Goal: Communication & Community: Answer question/provide support

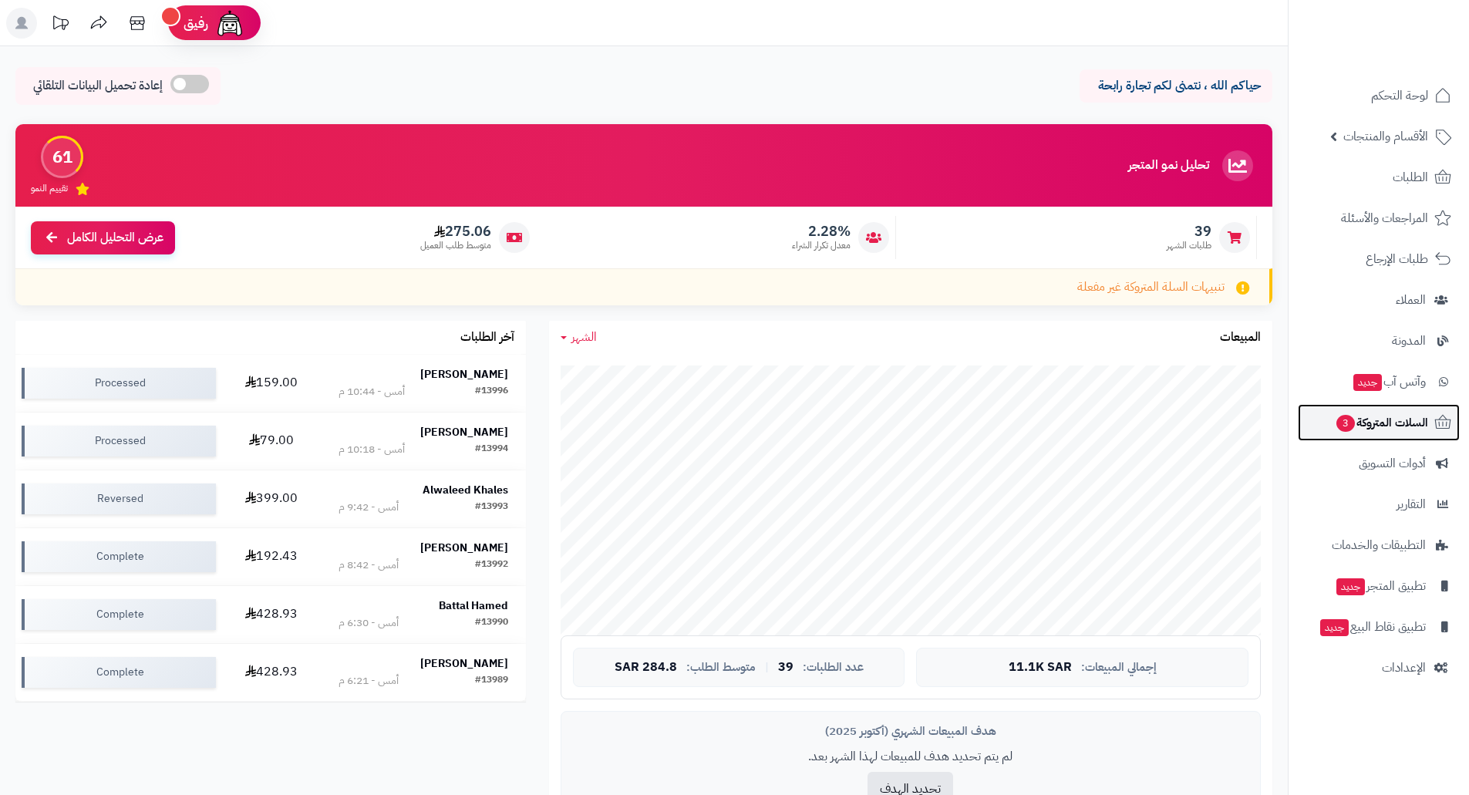
click at [1381, 423] on span "السلات المتروكة 3" at bounding box center [1381, 423] width 93 height 22
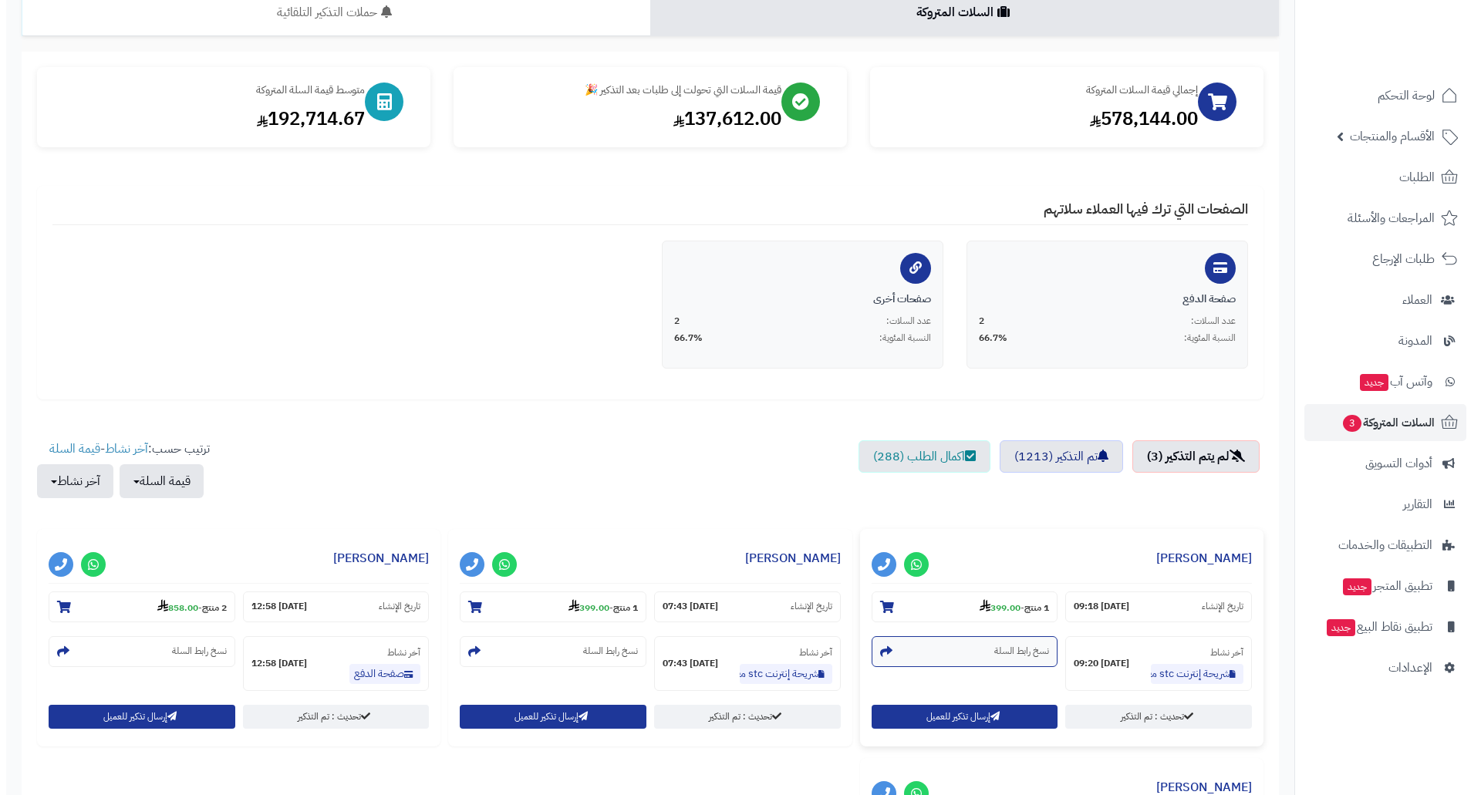
scroll to position [386, 0]
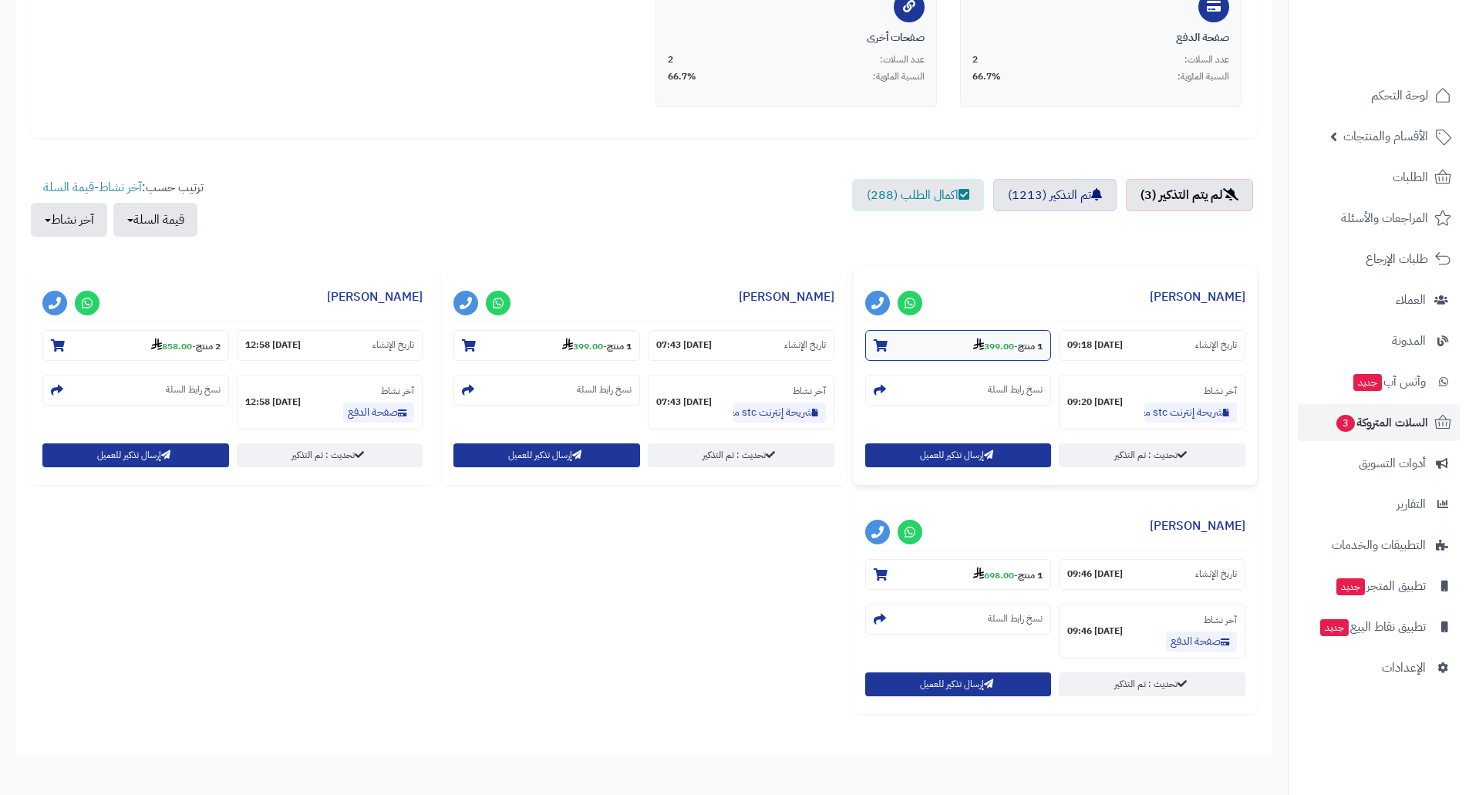
click at [987, 348] on strong "399.00" at bounding box center [993, 346] width 41 height 14
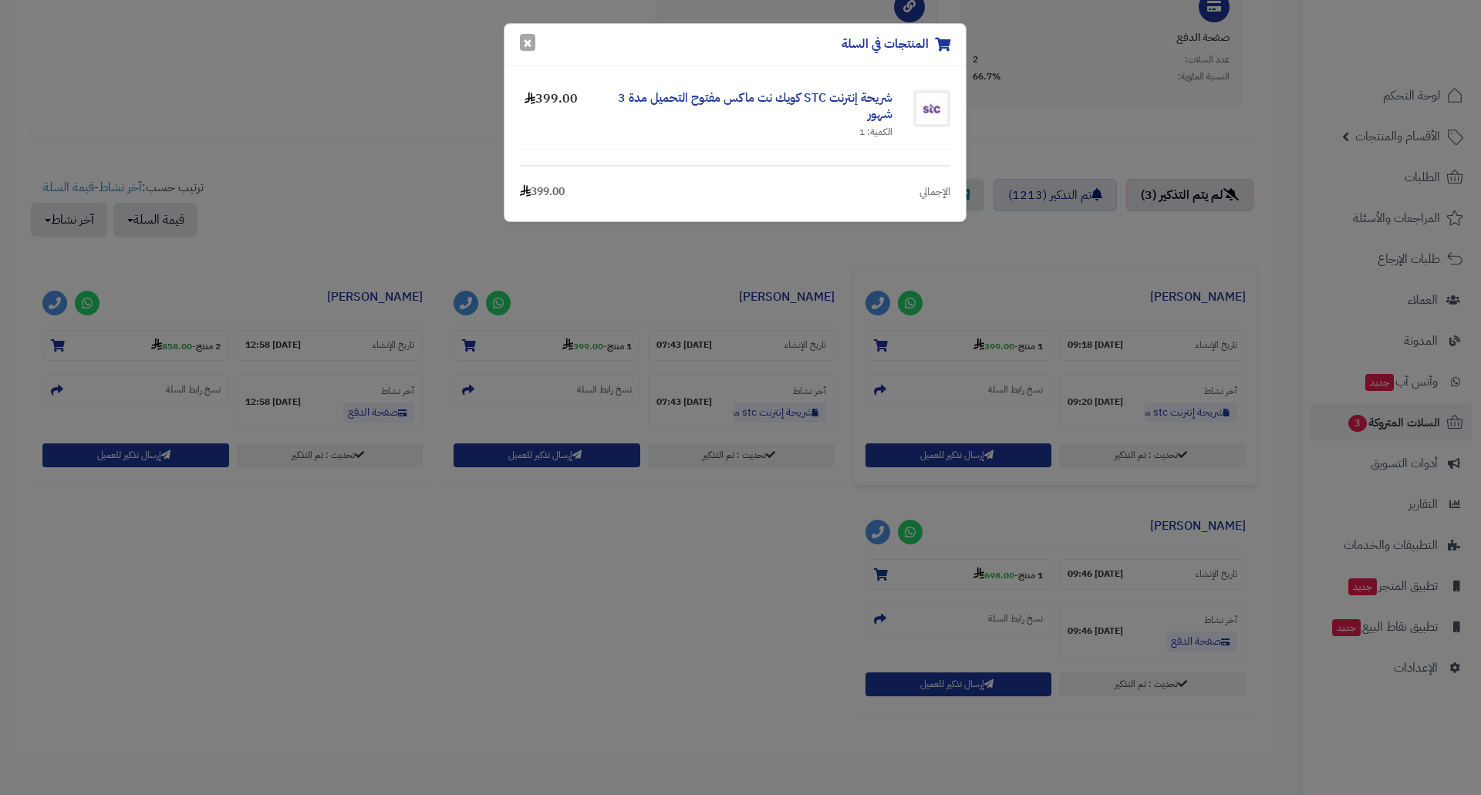
click at [521, 38] on button "×" at bounding box center [527, 42] width 15 height 17
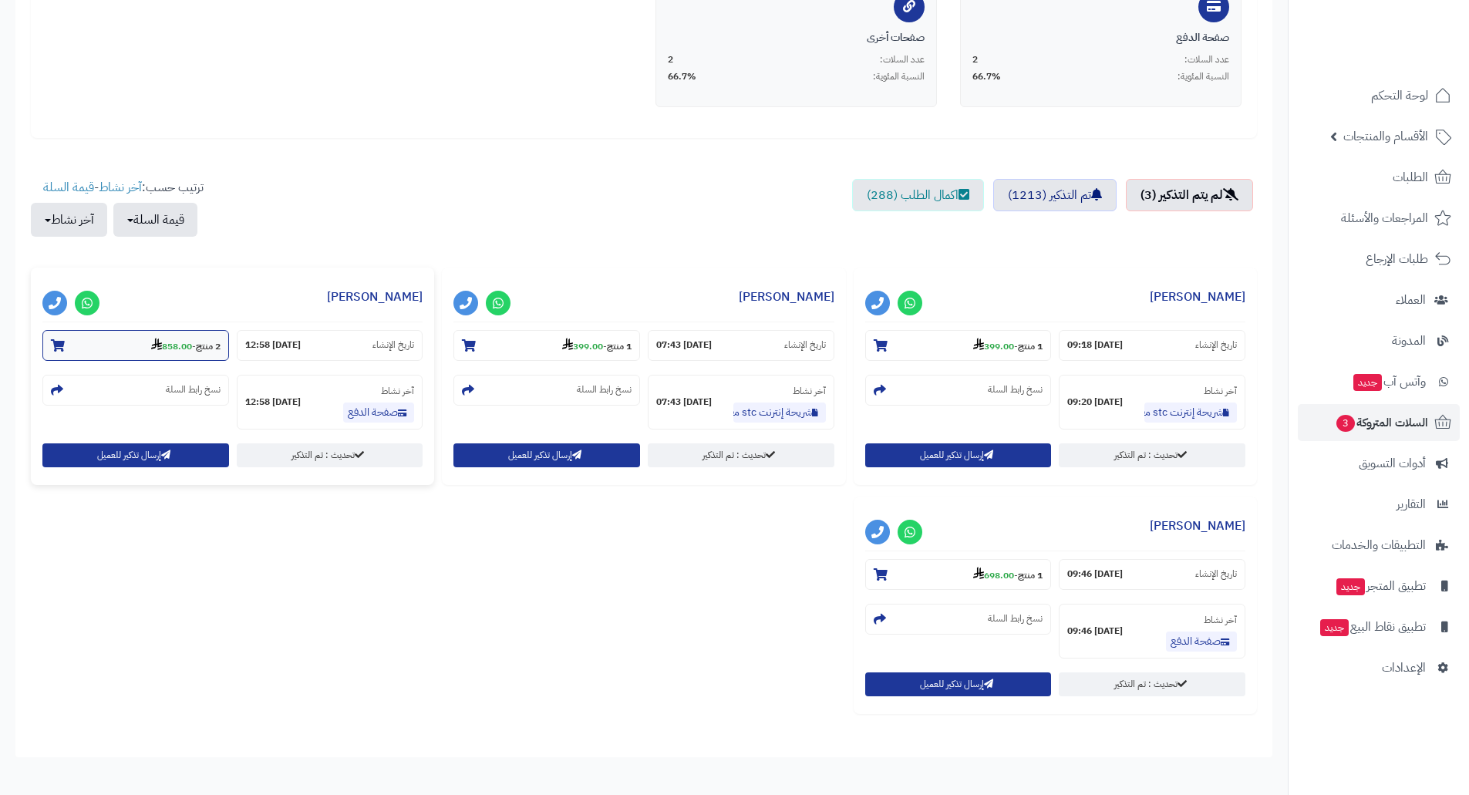
click at [166, 348] on strong "858.00" at bounding box center [171, 346] width 41 height 14
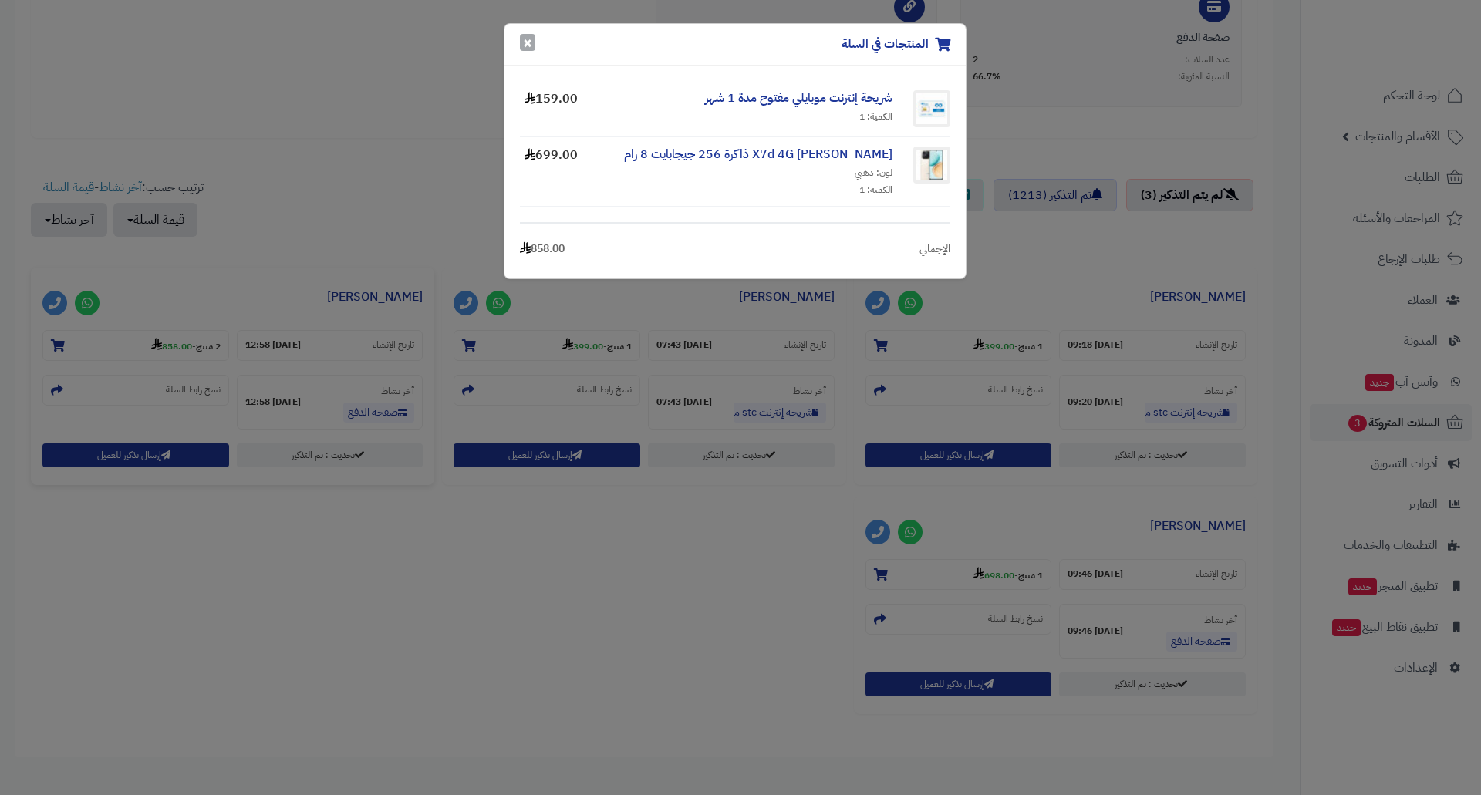
click at [528, 48] on button "×" at bounding box center [527, 42] width 15 height 17
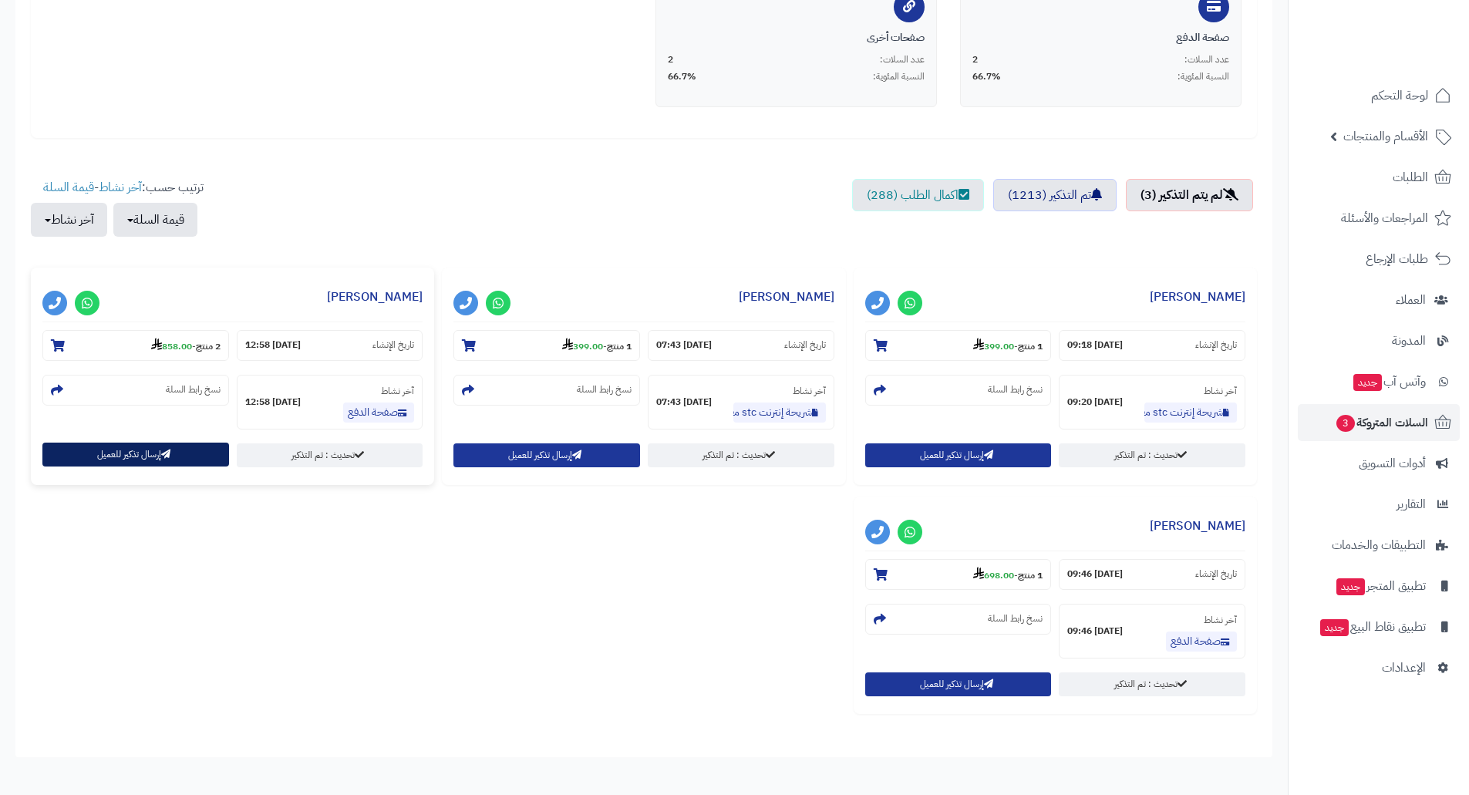
click at [102, 453] on button "إرسال تذكير للعميل" at bounding box center [135, 455] width 187 height 24
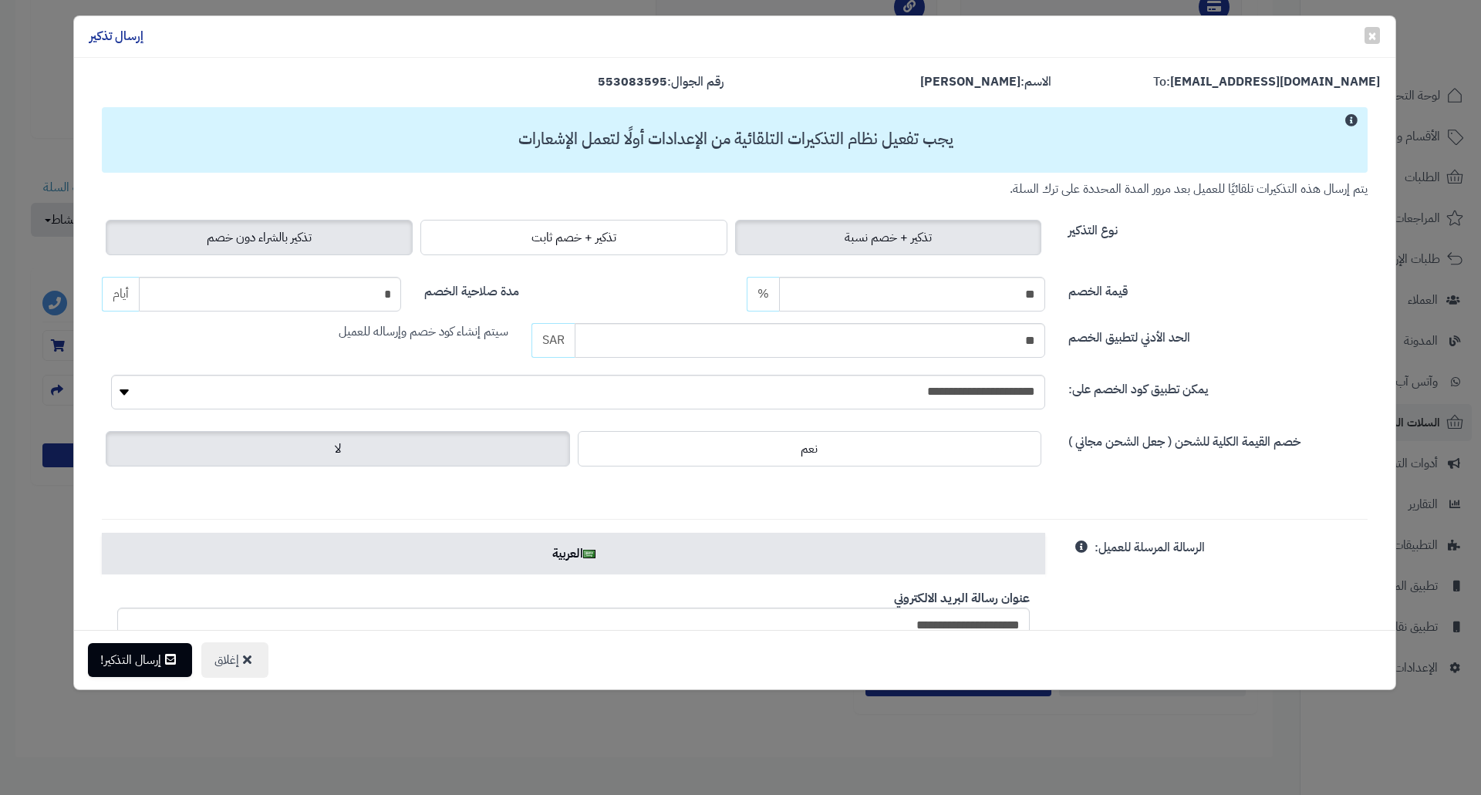
click at [292, 235] on span "تذكير بالشراء دون خصم" at bounding box center [259, 237] width 105 height 19
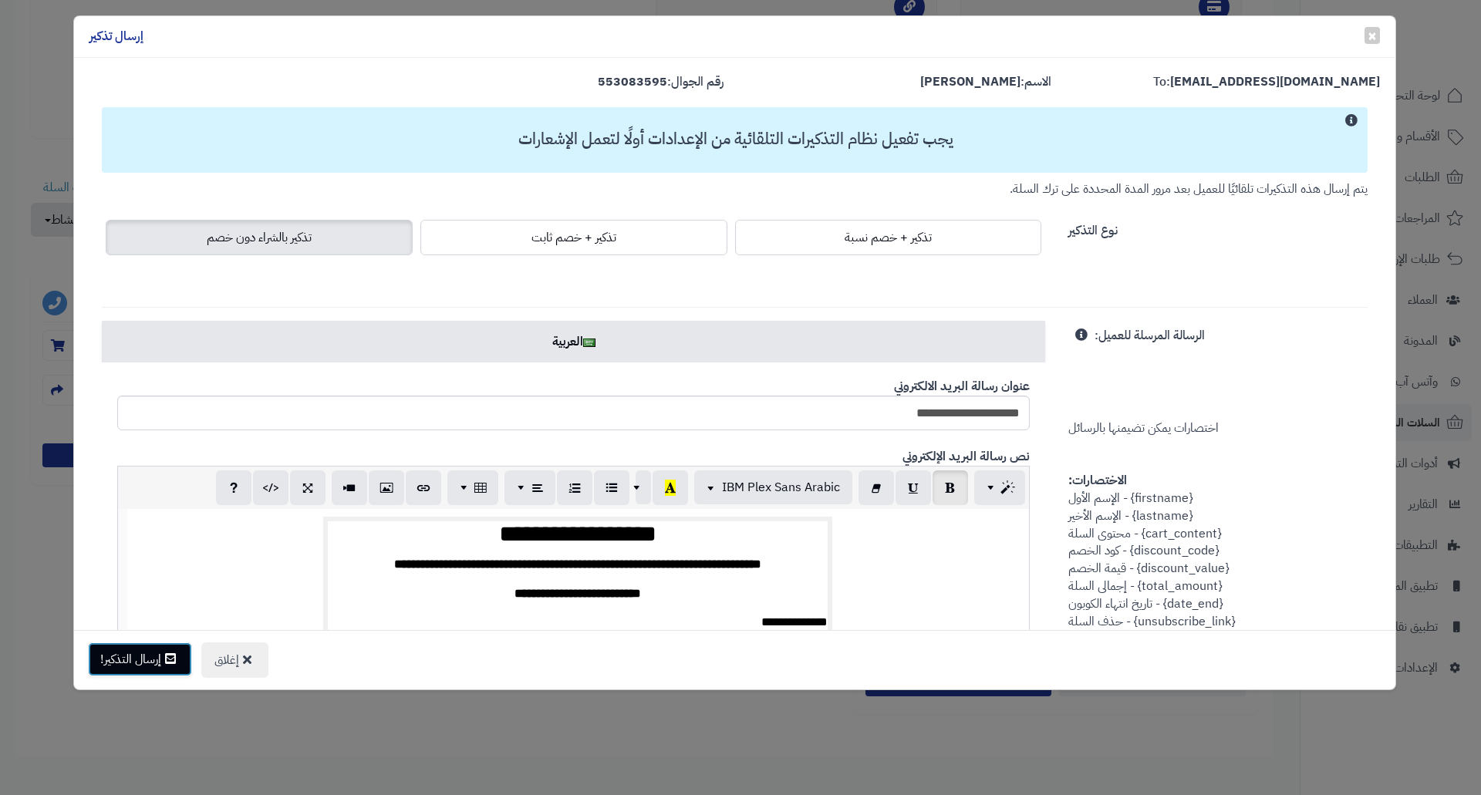
click at [147, 654] on button "إرسال التذكير!" at bounding box center [140, 659] width 104 height 34
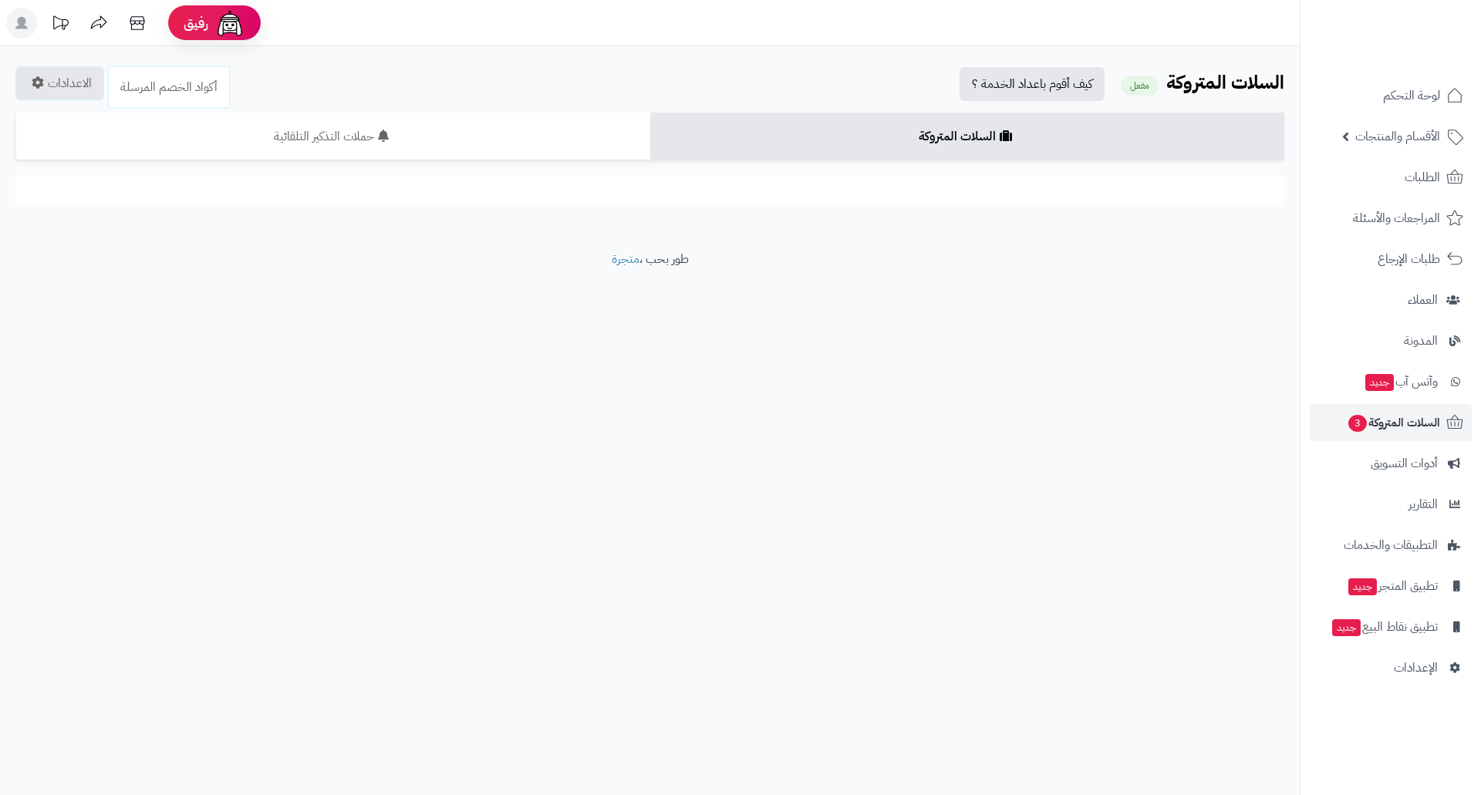
scroll to position [240, 0]
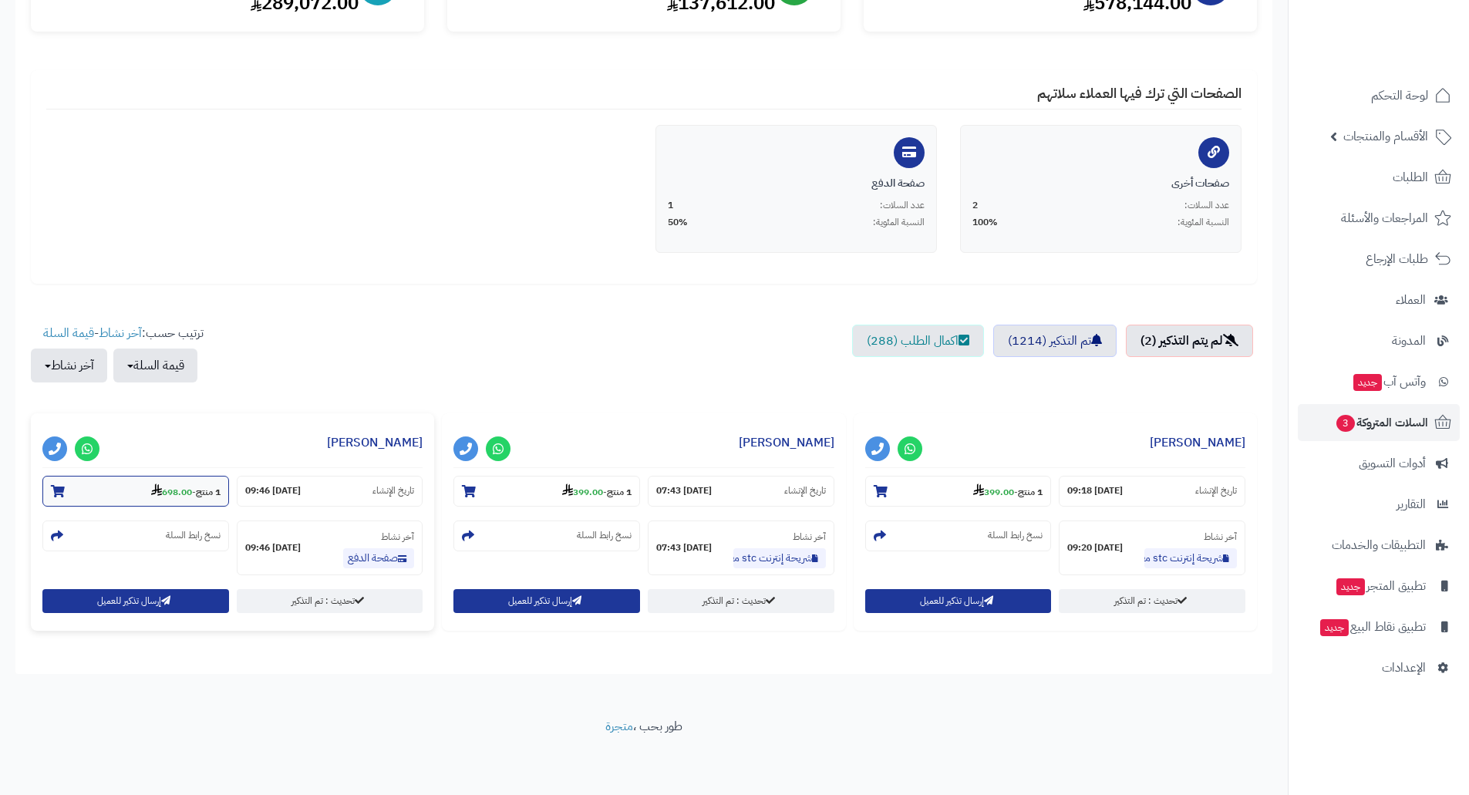
click at [170, 491] on strong "698.00" at bounding box center [171, 492] width 41 height 14
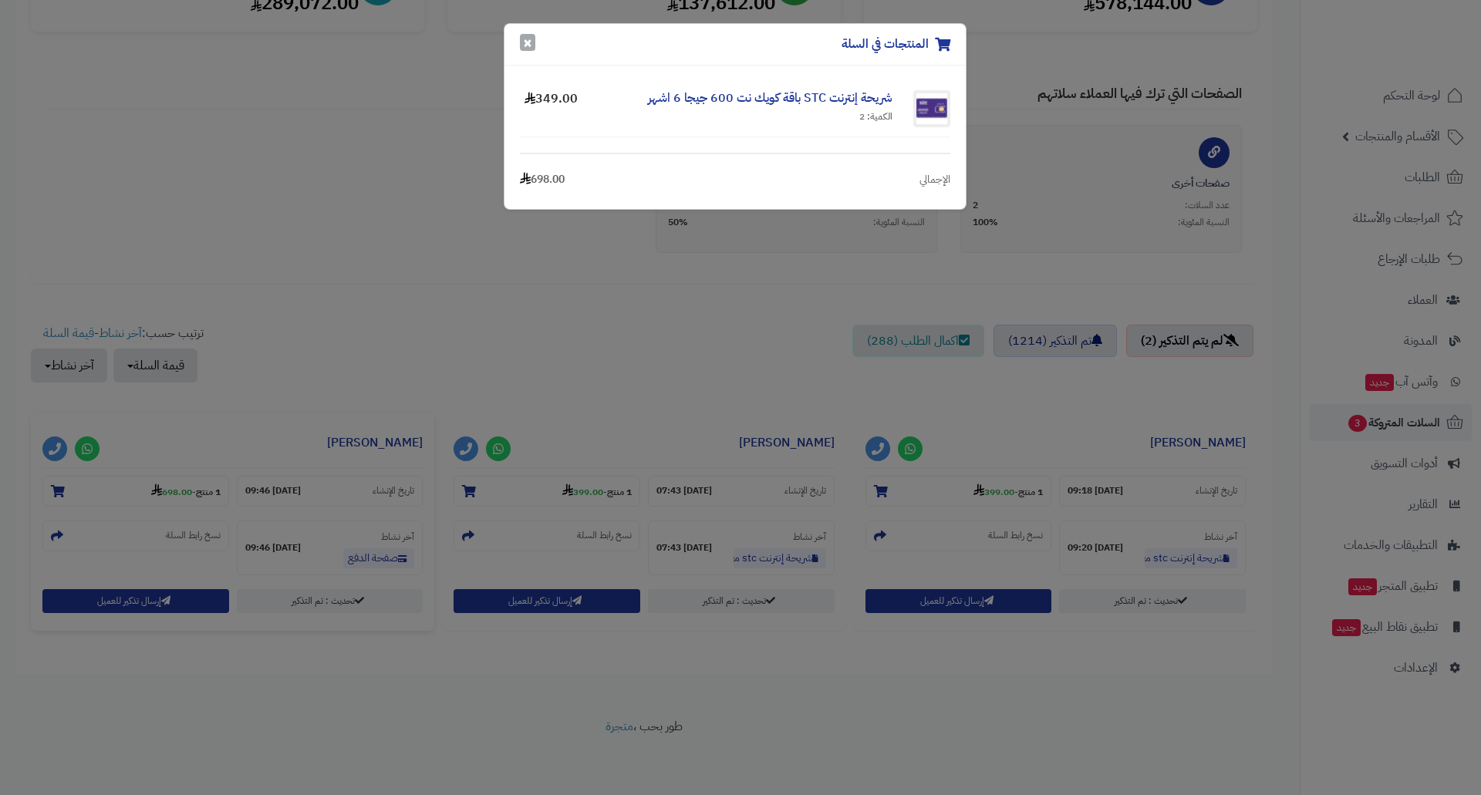
click at [524, 45] on button "×" at bounding box center [527, 42] width 15 height 17
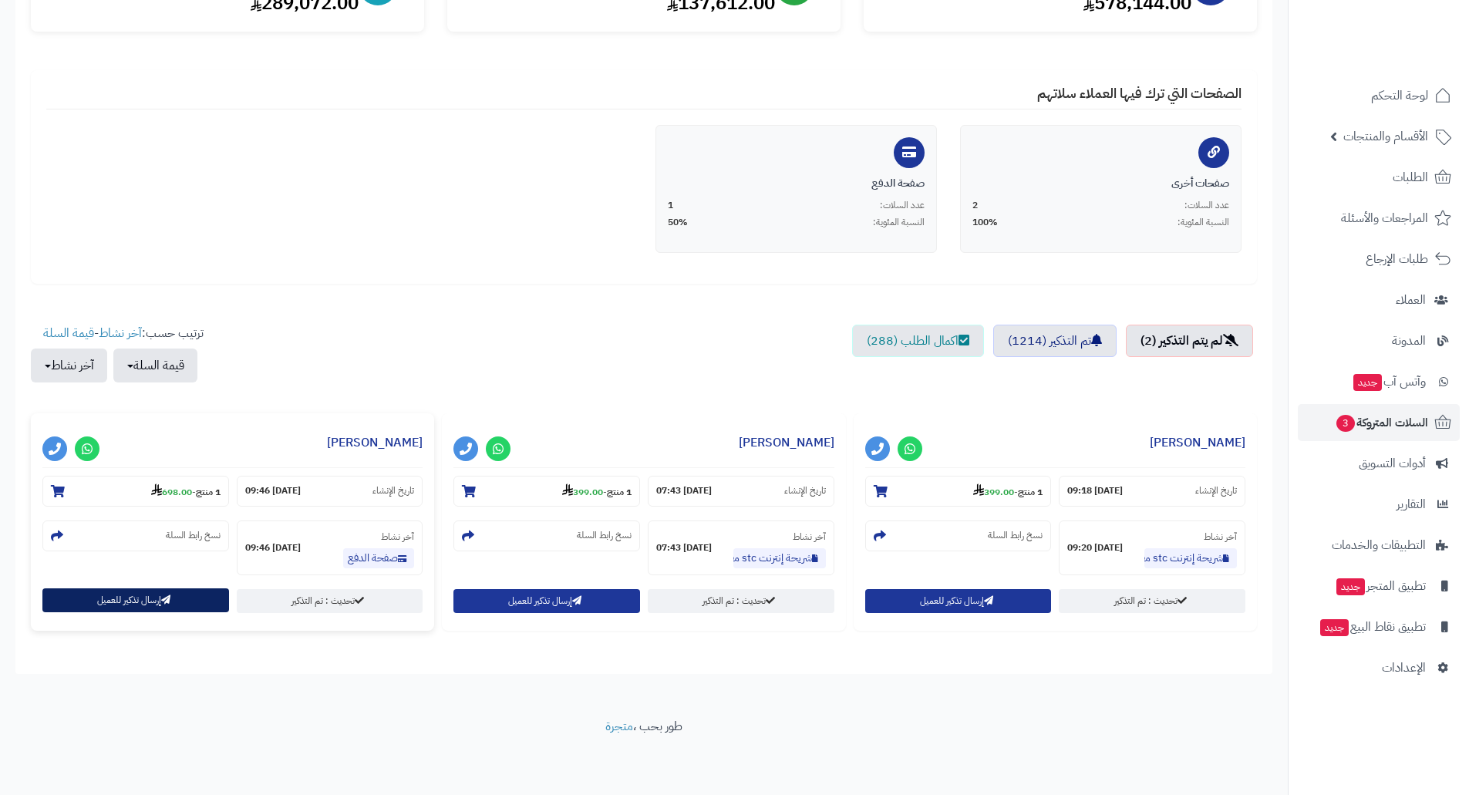
click at [140, 600] on button "إرسال تذكير للعميل" at bounding box center [135, 600] width 187 height 24
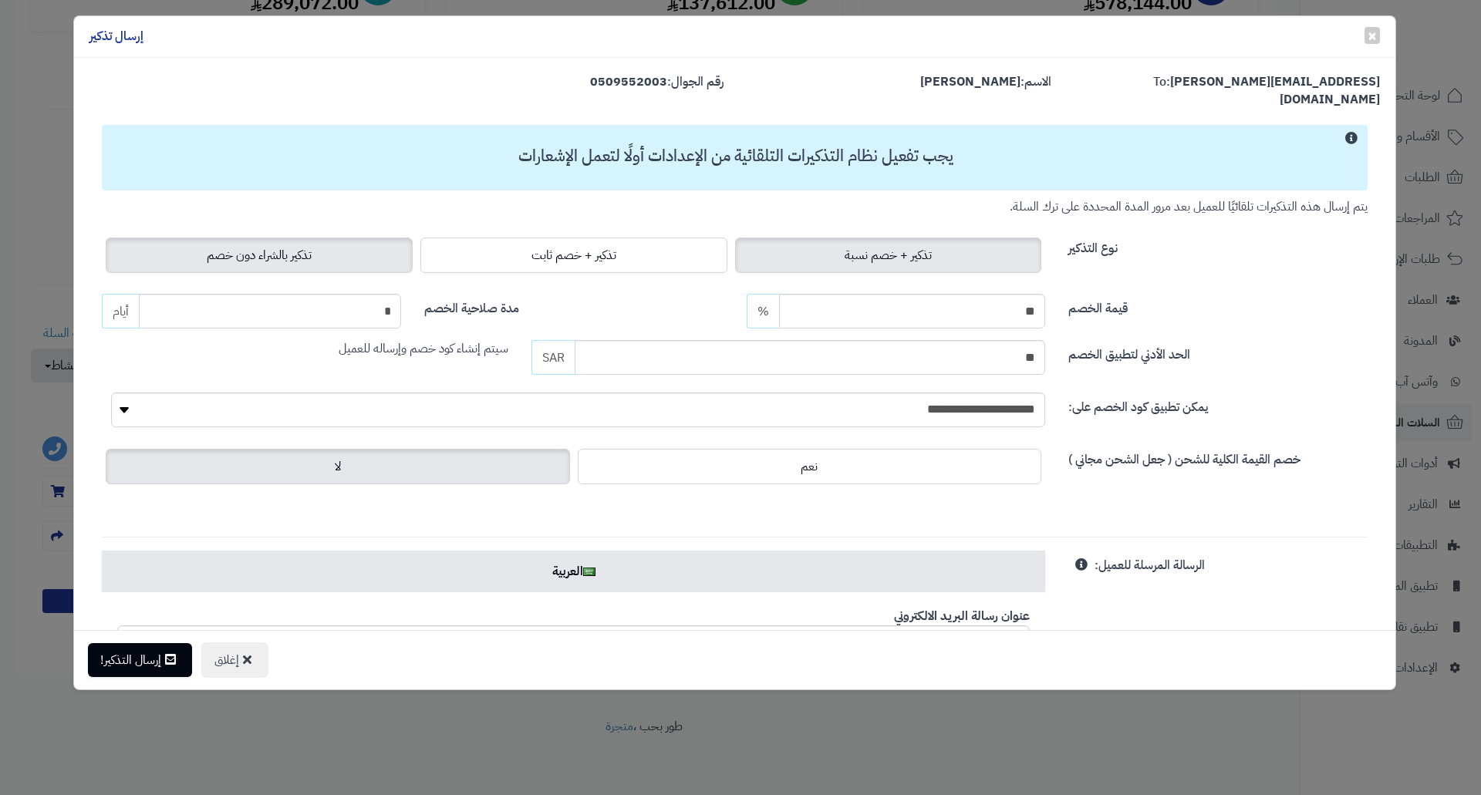
click at [273, 246] on span "تذكير بالشراء دون خصم" at bounding box center [259, 255] width 105 height 19
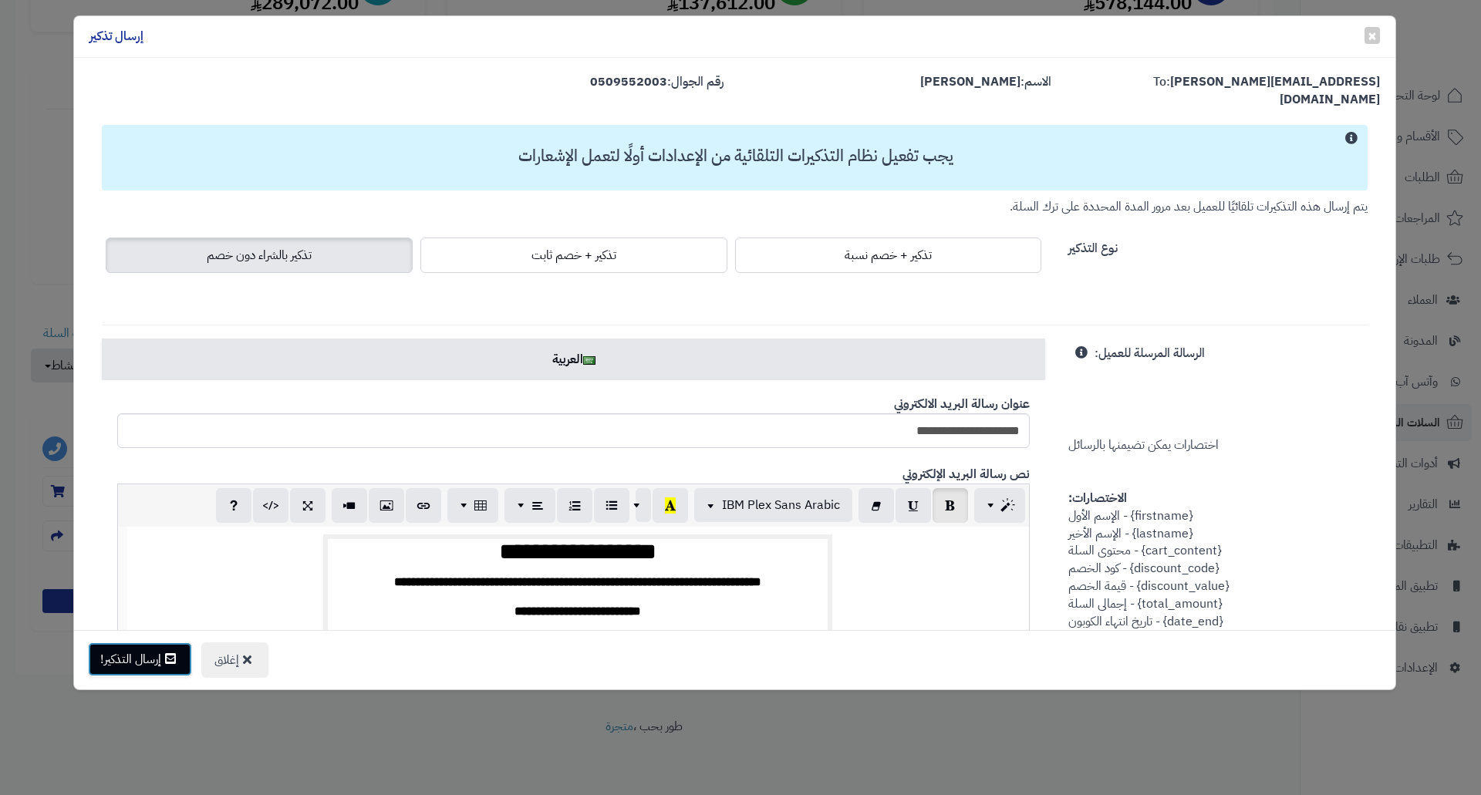
click at [114, 666] on button "إرسال التذكير!" at bounding box center [140, 659] width 104 height 34
